Goal: Transaction & Acquisition: Obtain resource

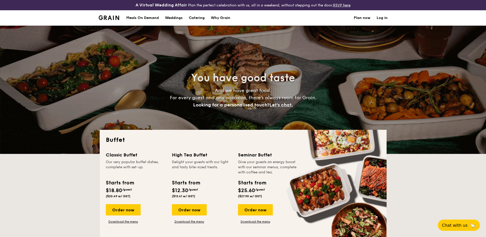
select select
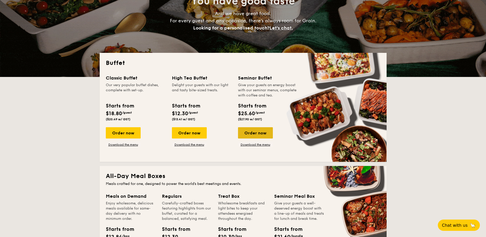
click at [264, 134] on div "Order now" at bounding box center [255, 132] width 35 height 11
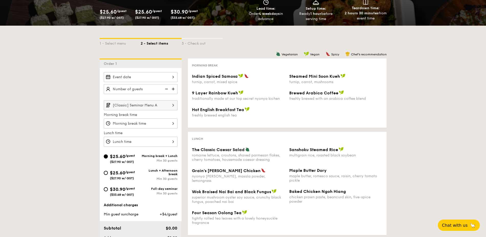
scroll to position [128, 0]
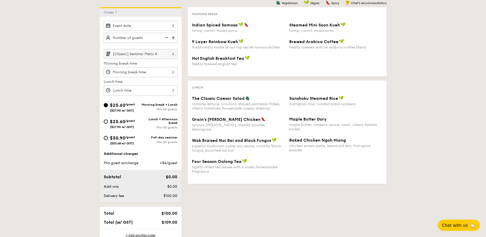
click at [138, 129] on div "$25.60 /guest ($27.90 w/ GST) Lunch + Afternoon break Min 30 guests" at bounding box center [141, 124] width 78 height 15
click at [167, 55] on input "[Classic] Seminar Menu A" at bounding box center [141, 54] width 74 height 10
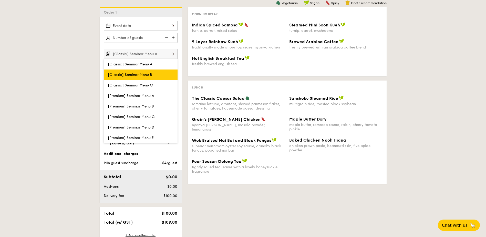
click at [165, 71] on label "[Classic] Seminar Menu B" at bounding box center [141, 74] width 74 height 10
click at [0, 0] on input "[Classic] Seminar Menu B" at bounding box center [0, 0] width 0 height 0
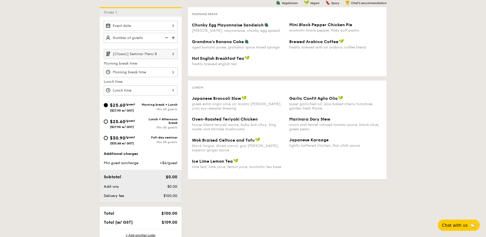
click at [171, 53] on img at bounding box center [173, 54] width 9 height 10
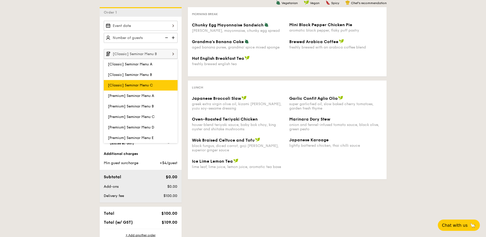
click at [161, 90] on label "[Classic] Seminar Menu C" at bounding box center [141, 85] width 74 height 10
click at [0, 0] on input "[Classic] Seminar Menu C" at bounding box center [0, 0] width 0 height 0
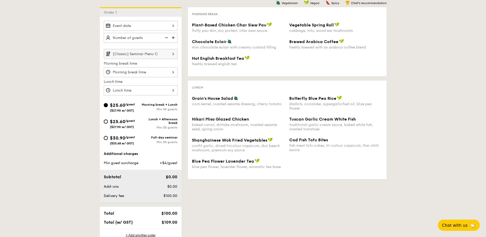
click at [168, 59] on div "[Classic] Seminar Menu C Morning break time Lunch time" at bounding box center [141, 72] width 74 height 46
click at [169, 52] on img at bounding box center [173, 54] width 9 height 10
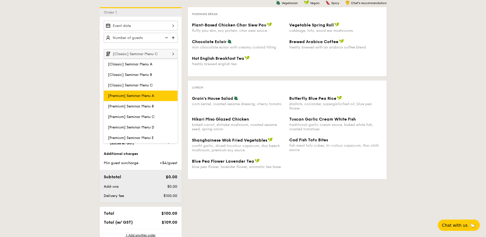
click at [151, 94] on span "[Premium] Seminar Menu A" at bounding box center [131, 95] width 46 height 4
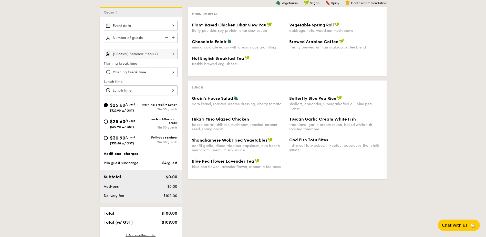
click at [172, 56] on img at bounding box center [173, 54] width 9 height 10
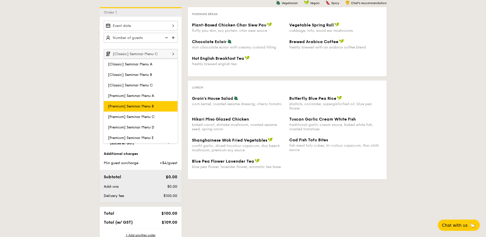
click at [160, 106] on label "[Premium] Seminar Menu B" at bounding box center [141, 106] width 74 height 10
click at [0, 0] on input "[Premium] Seminar Menu B" at bounding box center [0, 0] width 0 height 0
type input "[Premium] Seminar Menu B"
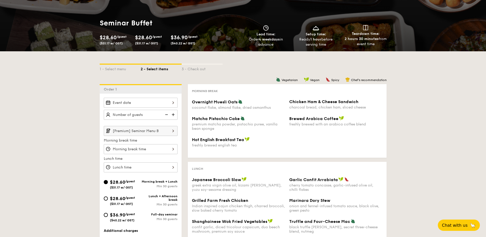
scroll to position [0, 0]
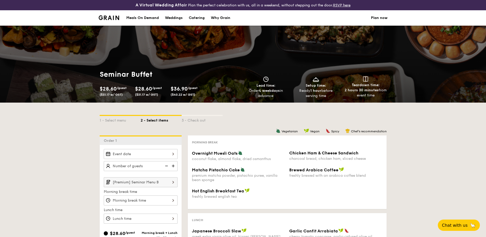
click at [196, 21] on div "Catering" at bounding box center [197, 17] width 16 height 15
select select
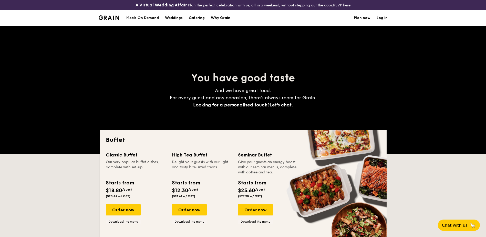
scroll to position [51, 0]
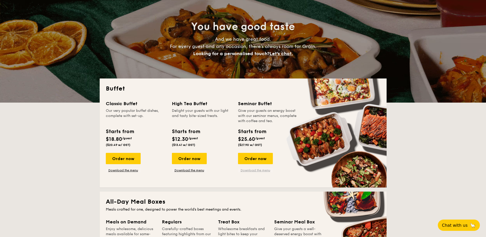
click at [248, 170] on link "Download the menu" at bounding box center [255, 170] width 35 height 4
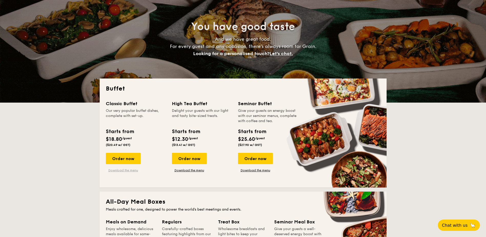
click at [117, 171] on link "Download the menu" at bounding box center [123, 170] width 35 height 4
